Goal: Task Accomplishment & Management: Manage account settings

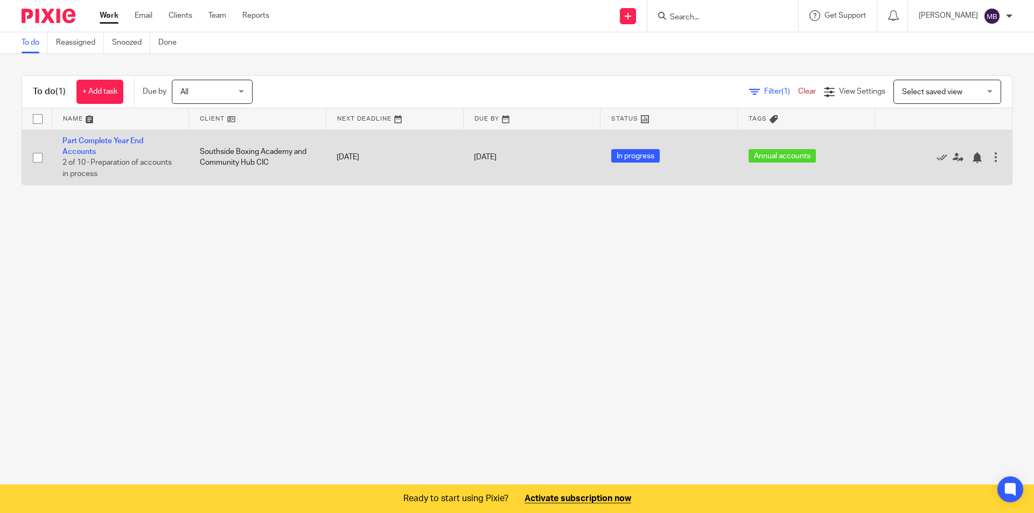
click at [637, 154] on span "In progress" at bounding box center [635, 155] width 48 height 13
click at [474, 160] on link "[DATE]" at bounding box center [498, 157] width 48 height 11
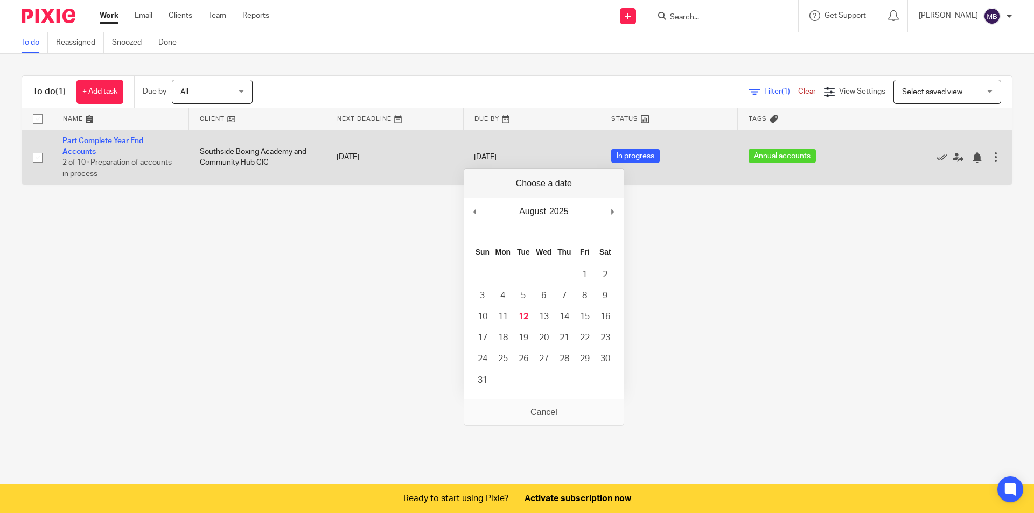
click at [398, 161] on td "[DATE]" at bounding box center [394, 157] width 137 height 55
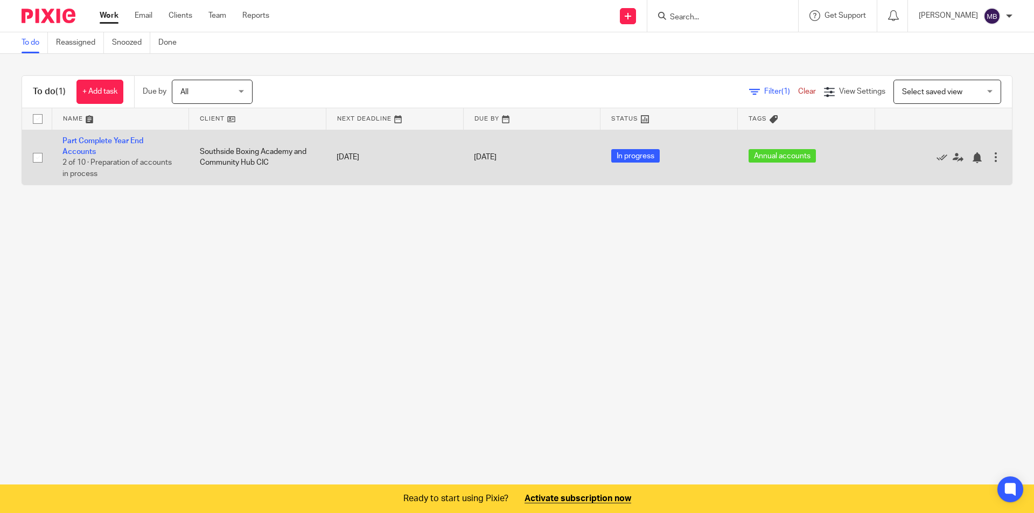
click at [286, 176] on td "Southside Boxing Academy and Community Hub CIC" at bounding box center [257, 157] width 137 height 55
click at [95, 138] on link "Part Complete Year End Accounts" at bounding box center [102, 146] width 81 height 18
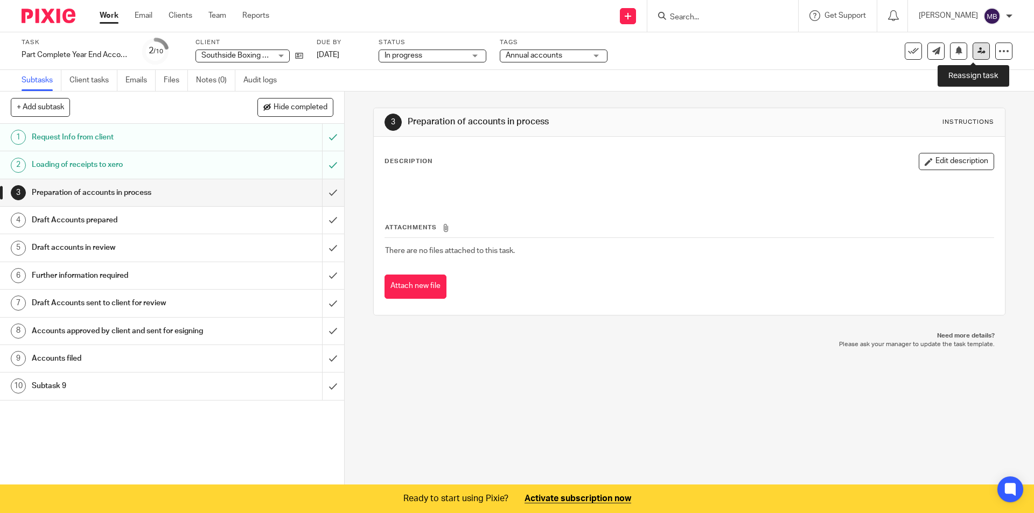
click at [972, 55] on link at bounding box center [980, 51] width 17 height 17
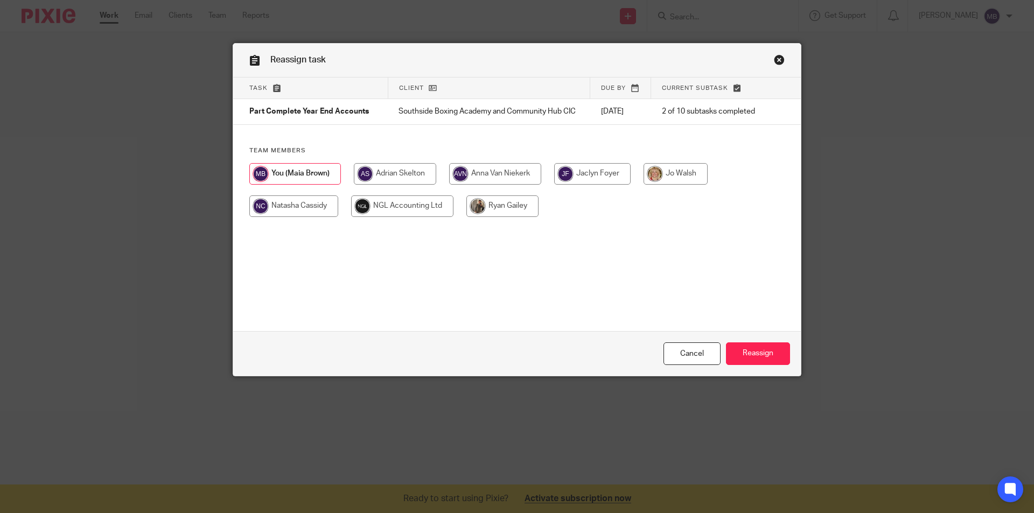
click at [306, 206] on input "radio" at bounding box center [293, 206] width 89 height 22
radio input "true"
click at [762, 356] on input "Reassign" at bounding box center [758, 353] width 64 height 23
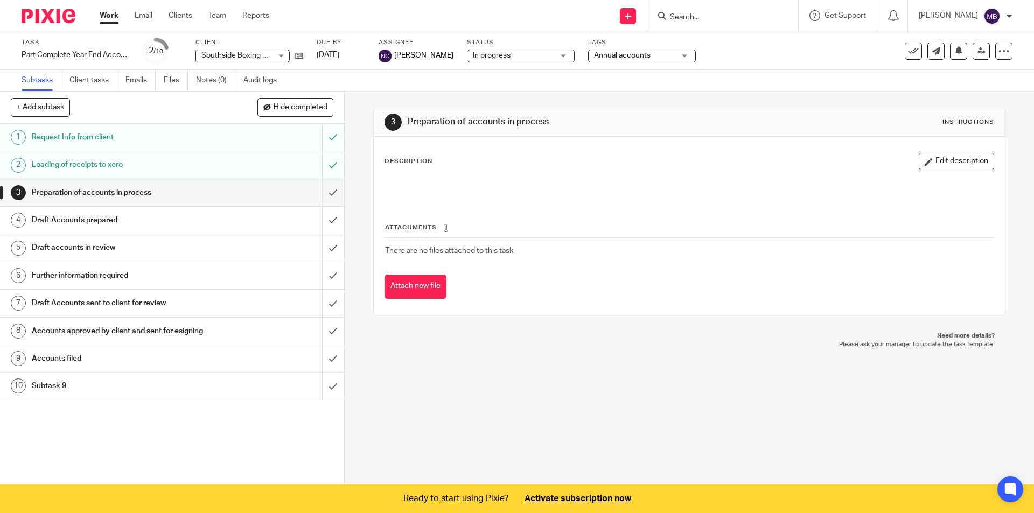
click at [282, 54] on div "Southside Boxing Academy and Community Hub CIC [GEOGRAPHIC_DATA] and Community …" at bounding box center [242, 56] width 94 height 13
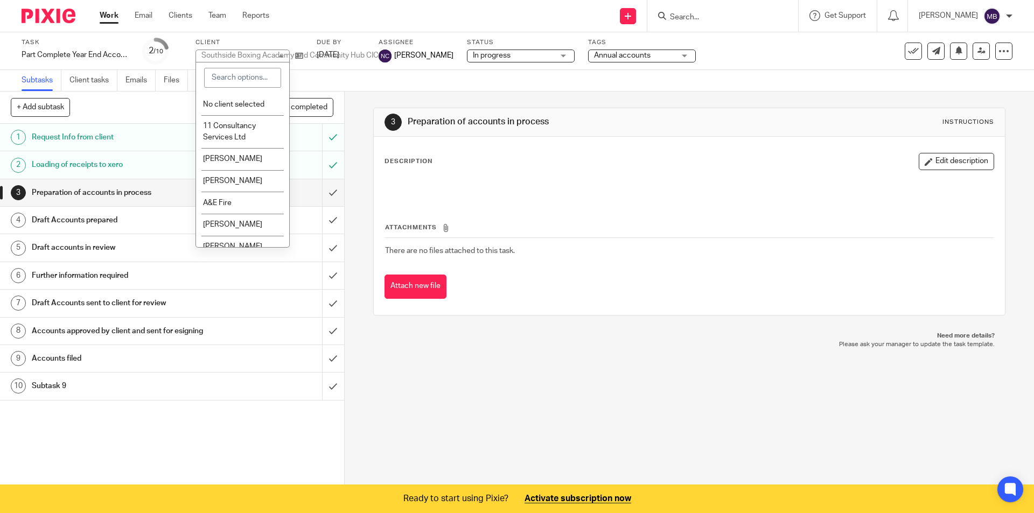
click at [282, 54] on div "Southside Boxing Academy and Community Hub CIC" at bounding box center [289, 56] width 177 height 8
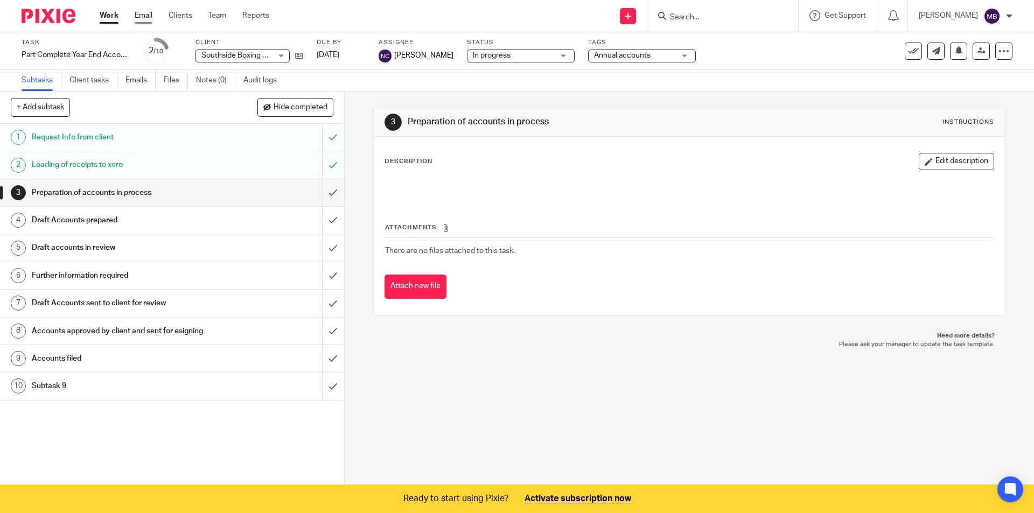
click at [139, 21] on link "Email" at bounding box center [144, 15] width 18 height 11
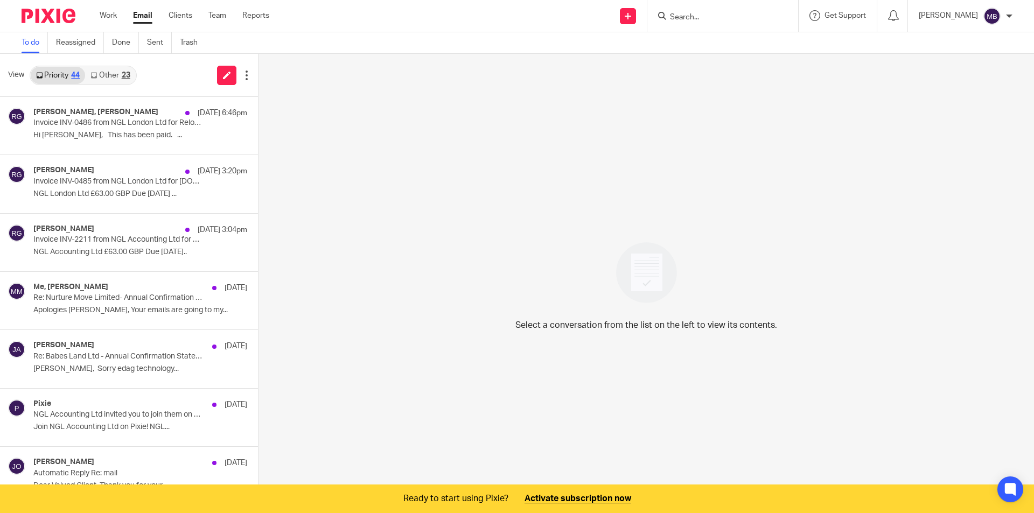
click at [105, 69] on link "Other 23" at bounding box center [110, 75] width 50 height 17
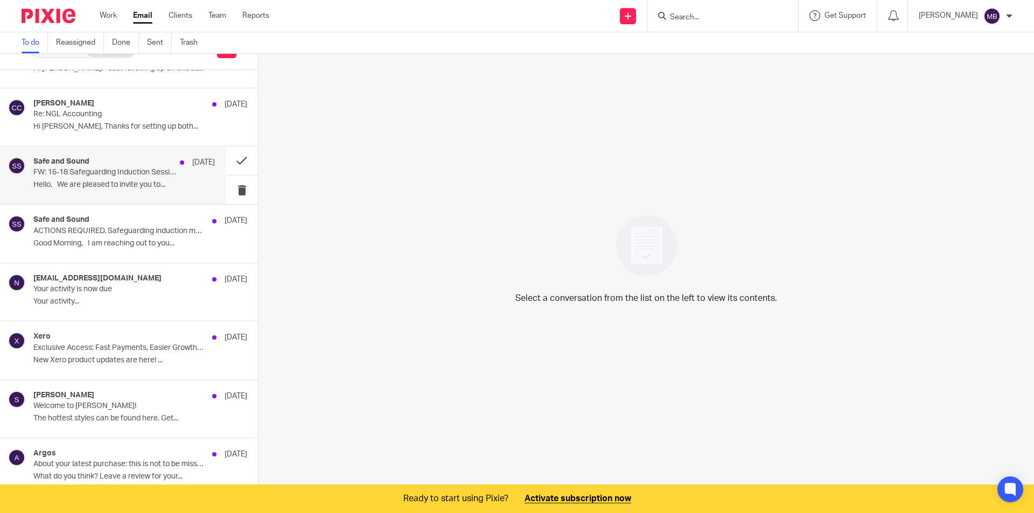
scroll to position [925, 0]
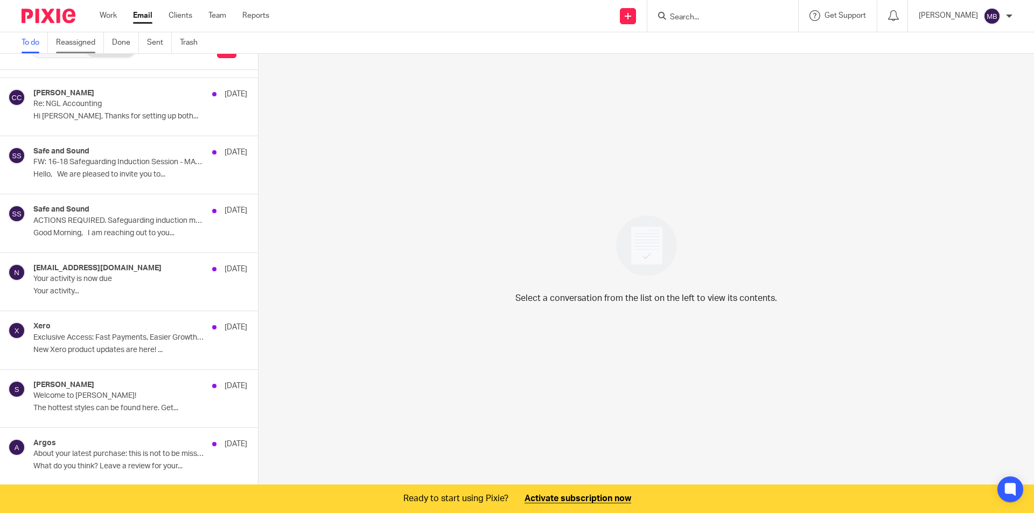
click at [58, 41] on link "Reassigned" at bounding box center [80, 42] width 48 height 21
